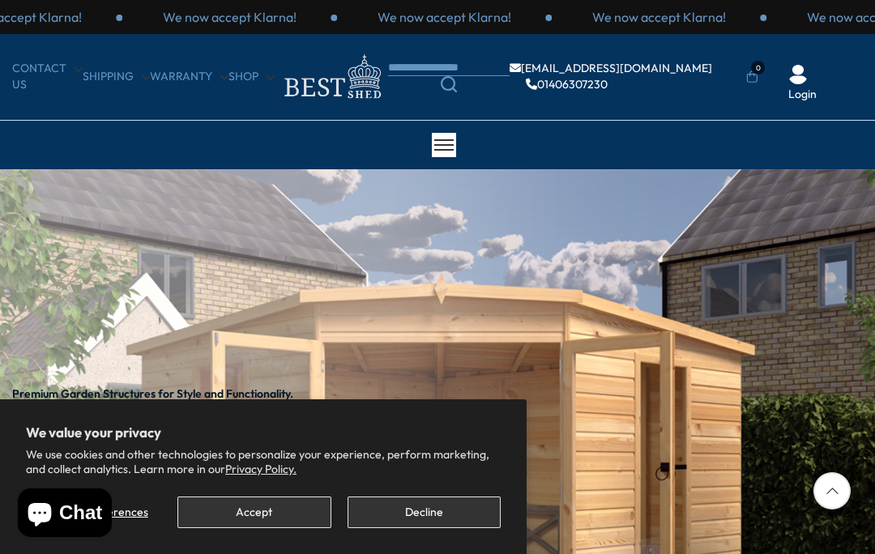
click at [240, 508] on button "Accept" at bounding box center [253, 513] width 153 height 32
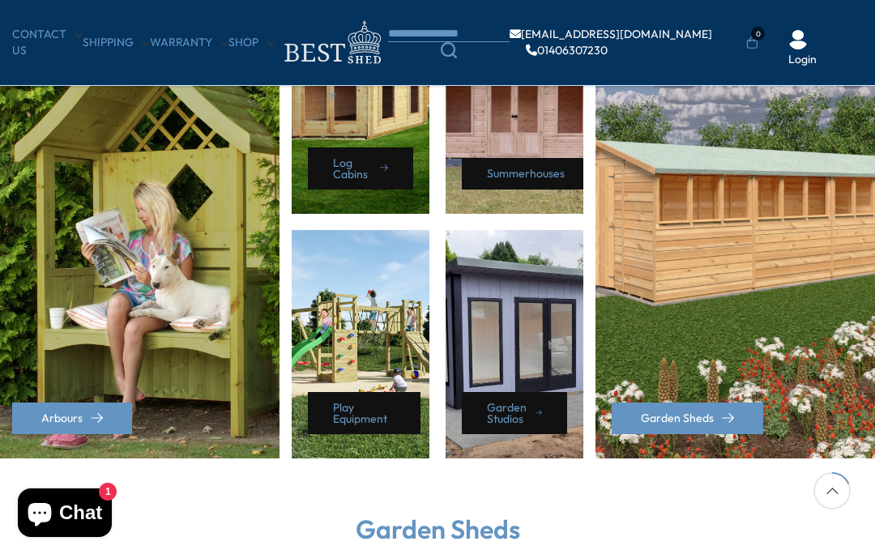
scroll to position [811, 0]
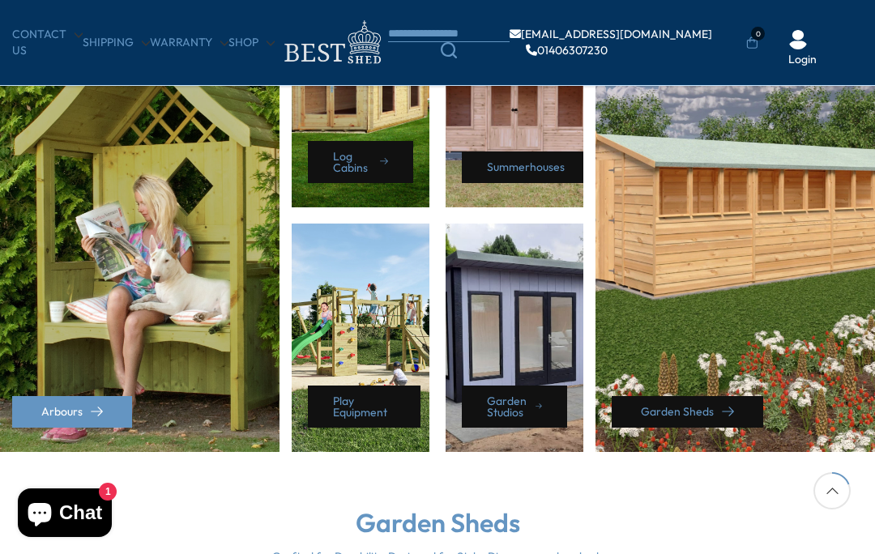
click at [665, 407] on link "Garden Sheds" at bounding box center [687, 412] width 151 height 32
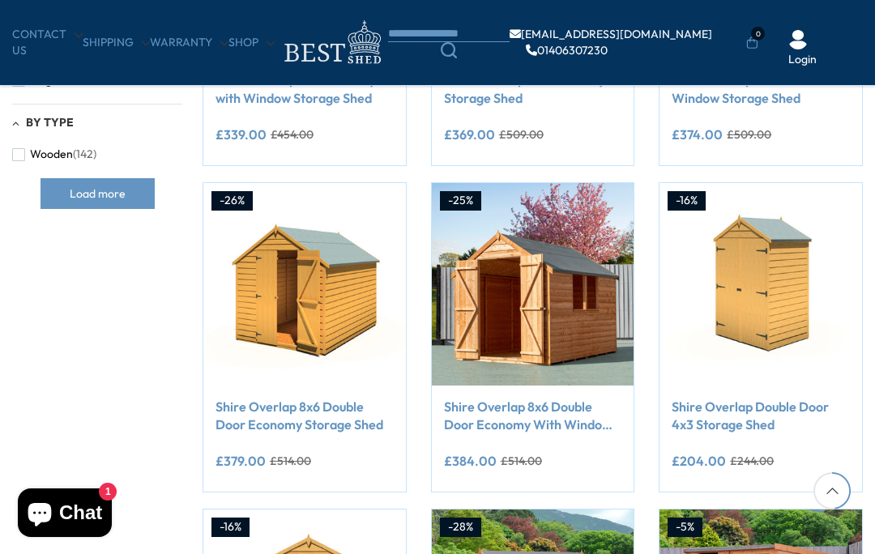
scroll to position [855, 0]
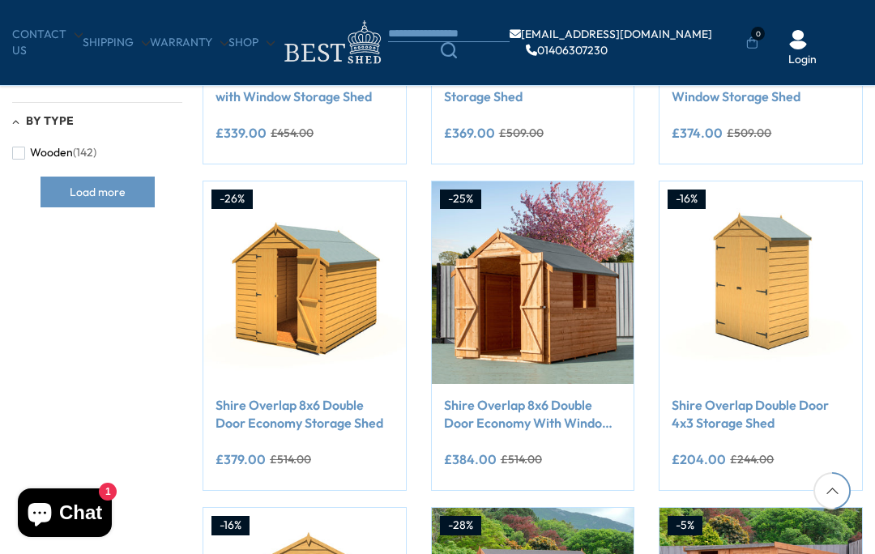
click at [498, 409] on link "Shire Overlap 8x6 Double Door Economy With Window Storage Shed" at bounding box center [533, 414] width 178 height 36
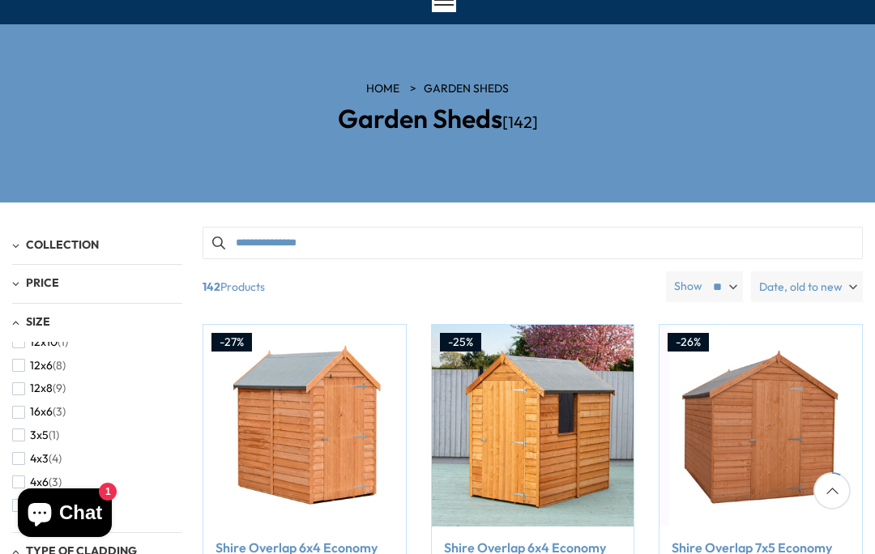
scroll to position [144, 0]
click at [22, 413] on span "button" at bounding box center [18, 419] width 13 height 13
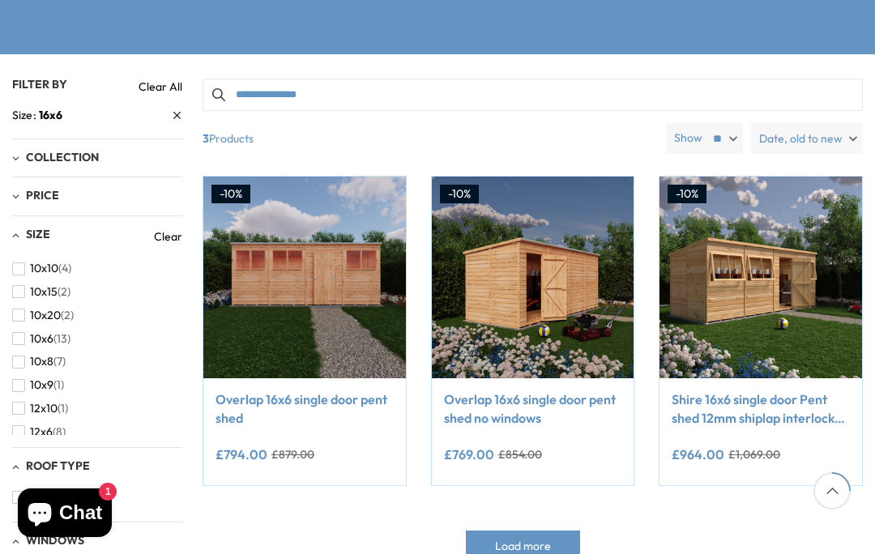
scroll to position [296, 0]
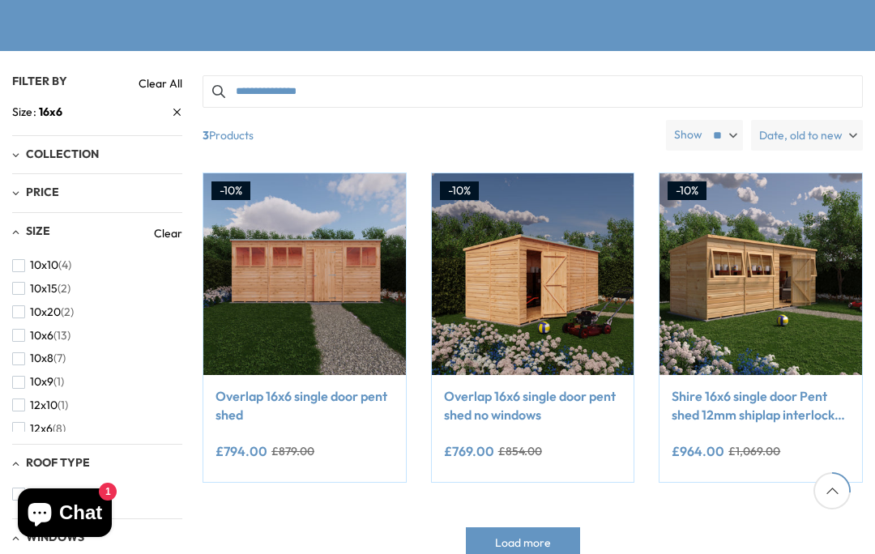
click at [492, 281] on img at bounding box center [533, 274] width 203 height 203
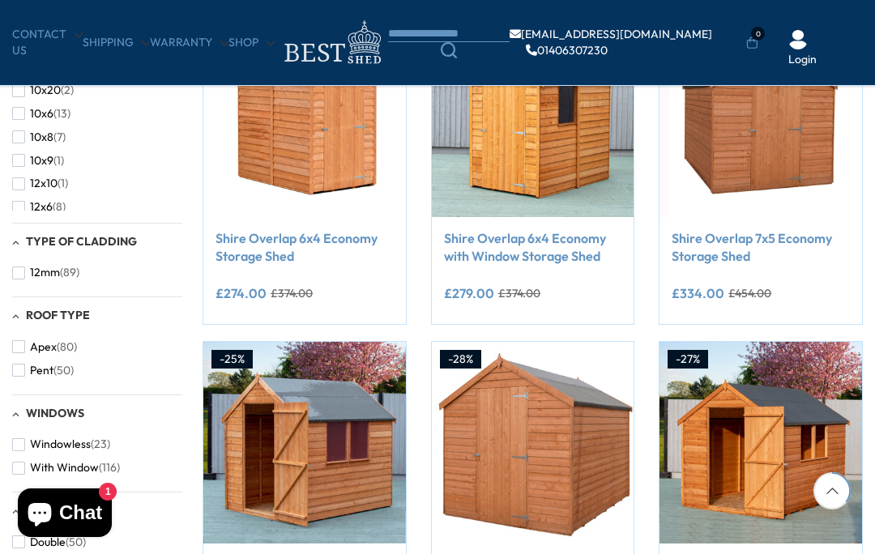
scroll to position [217, 0]
